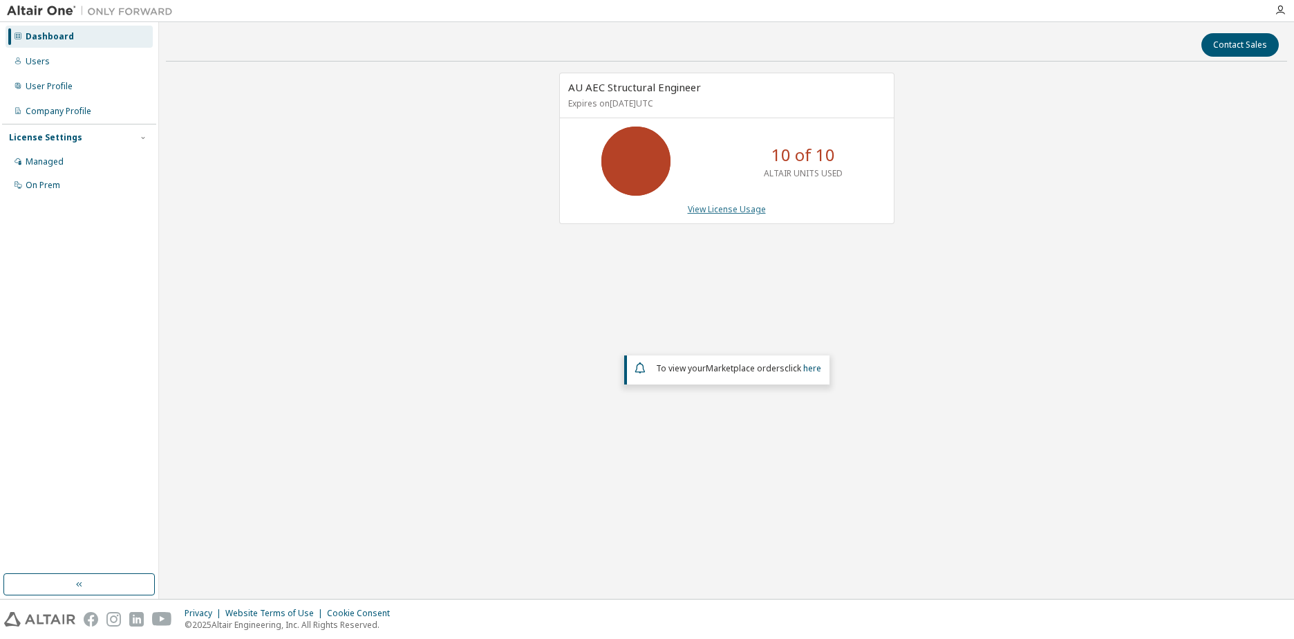
click at [706, 211] on link "View License Usage" at bounding box center [727, 209] width 78 height 12
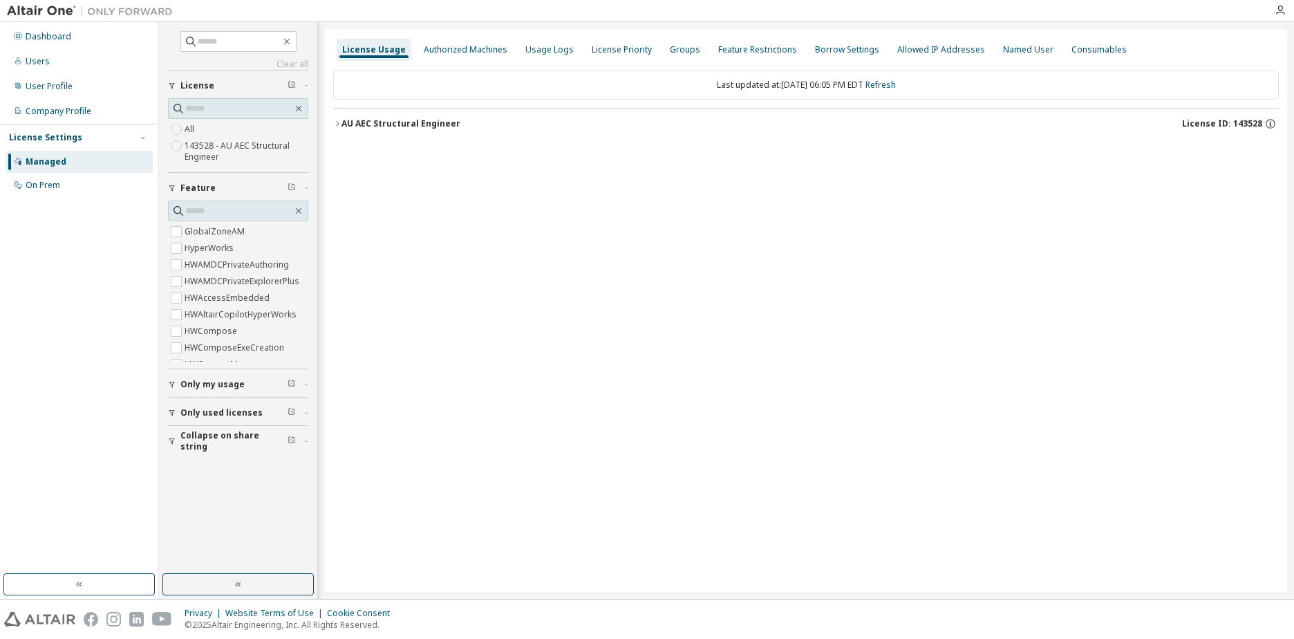
click at [366, 119] on div "AU AEC Structural Engineer" at bounding box center [400, 123] width 119 height 11
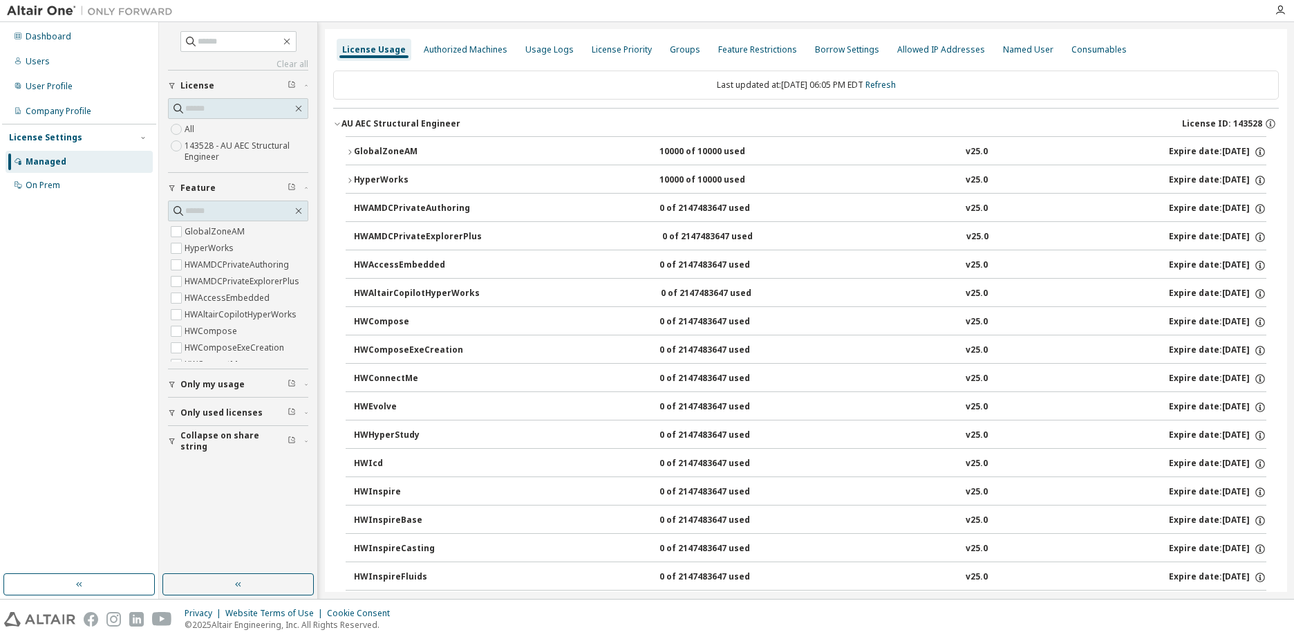
drag, startPoint x: 1141, startPoint y: 144, endPoint x: 1153, endPoint y: 153, distance: 14.9
click at [1142, 145] on button "GlobalZoneAM 10000 of 10000 used v25.0 Expire date: 2026-05-21" at bounding box center [806, 152] width 920 height 30
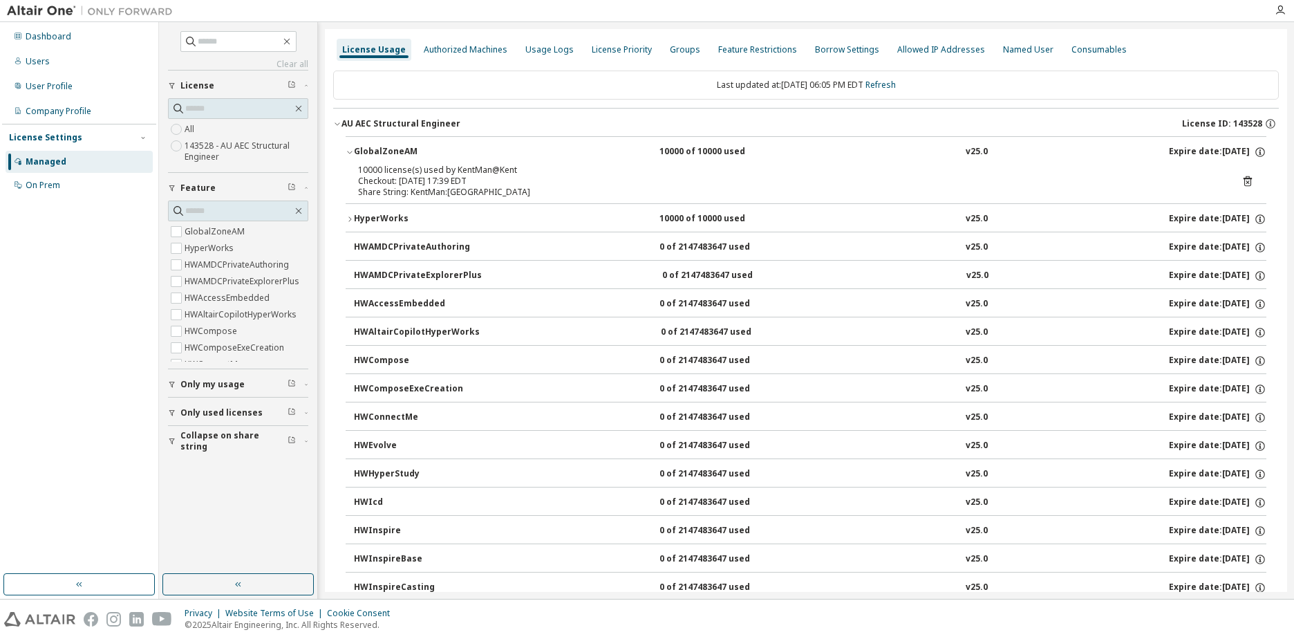
click at [1245, 179] on icon at bounding box center [1247, 181] width 8 height 10
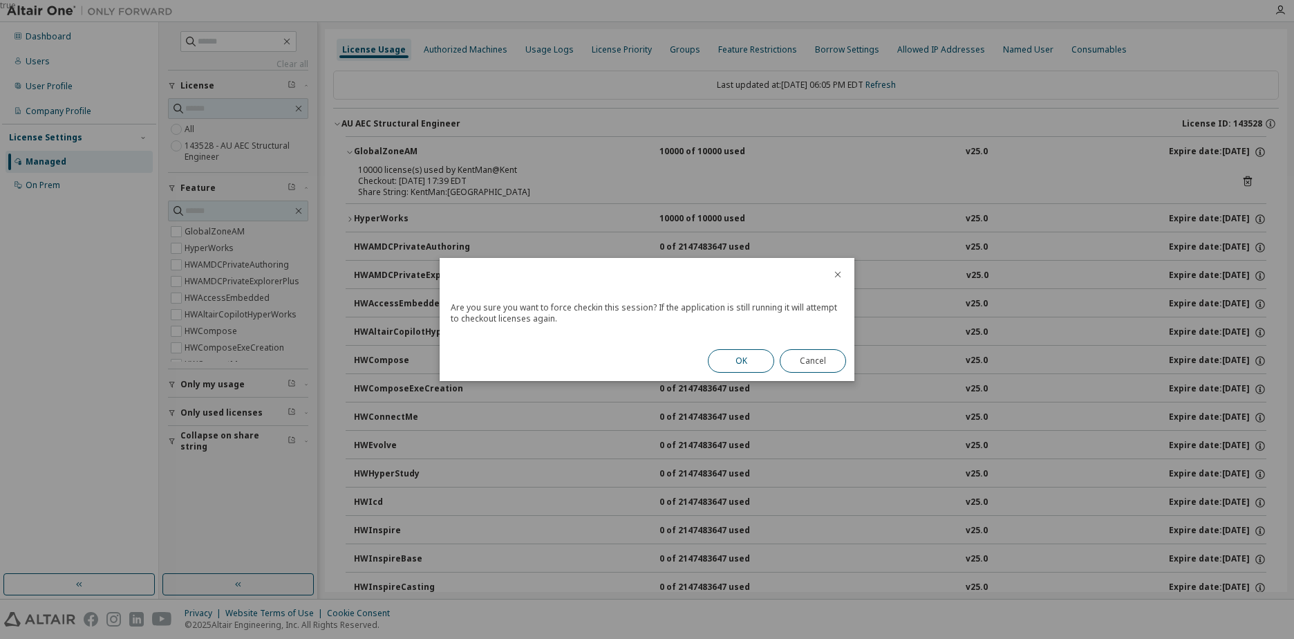
click at [751, 357] on button "OK" at bounding box center [741, 360] width 66 height 23
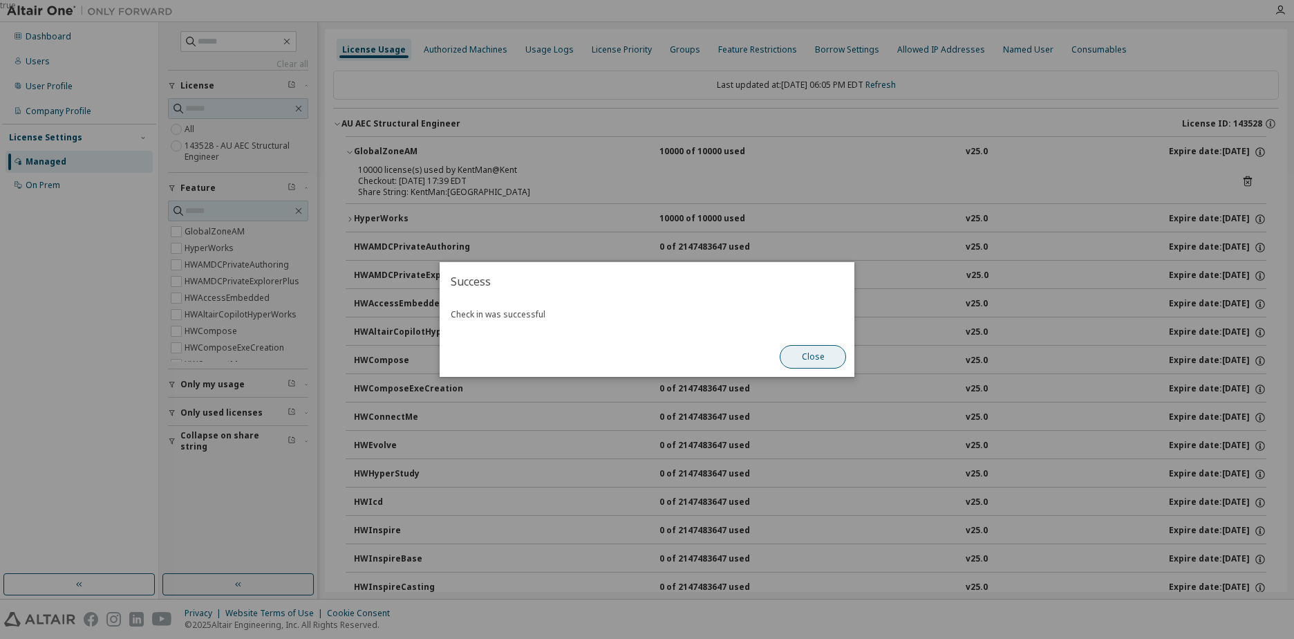
click at [813, 355] on button "Close" at bounding box center [813, 356] width 66 height 23
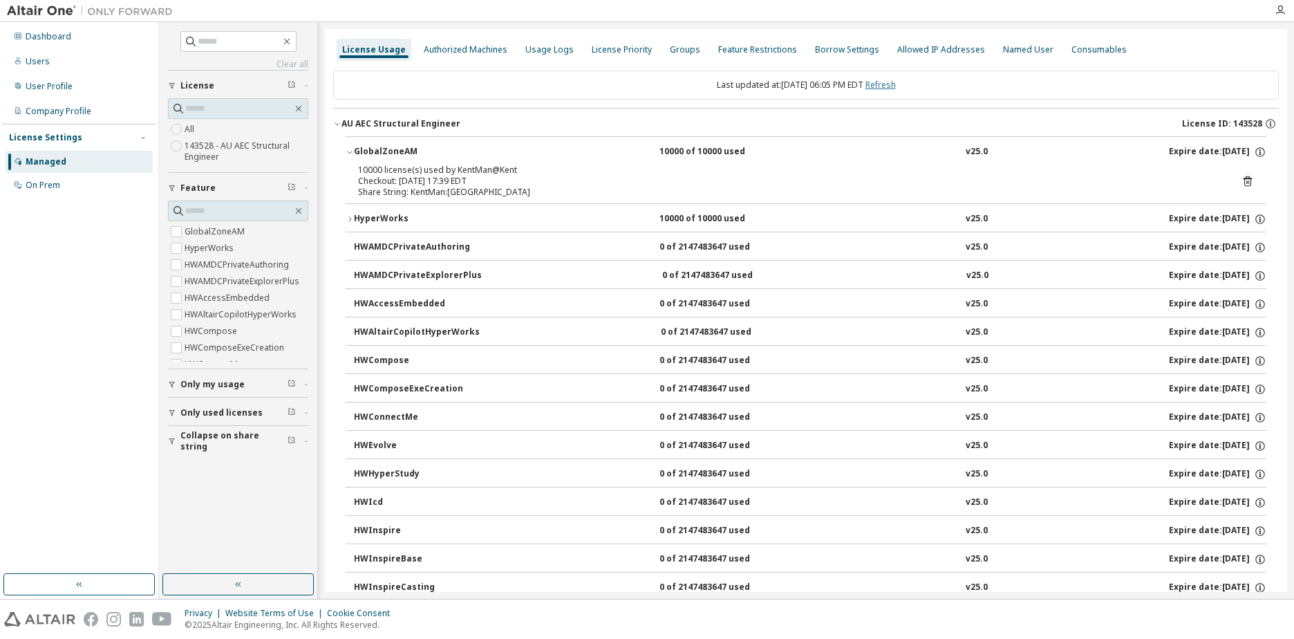
click at [891, 81] on link "Refresh" at bounding box center [880, 85] width 30 height 12
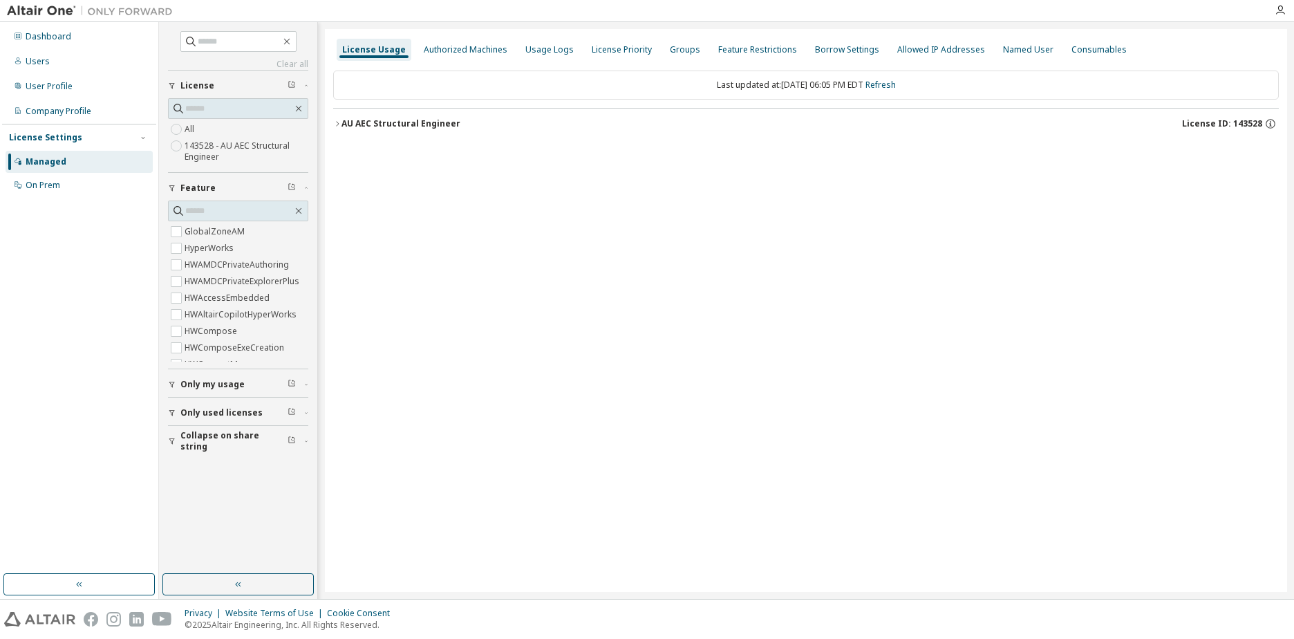
click at [386, 126] on div "AU AEC Structural Engineer" at bounding box center [400, 123] width 119 height 11
